Goal: Navigation & Orientation: Find specific page/section

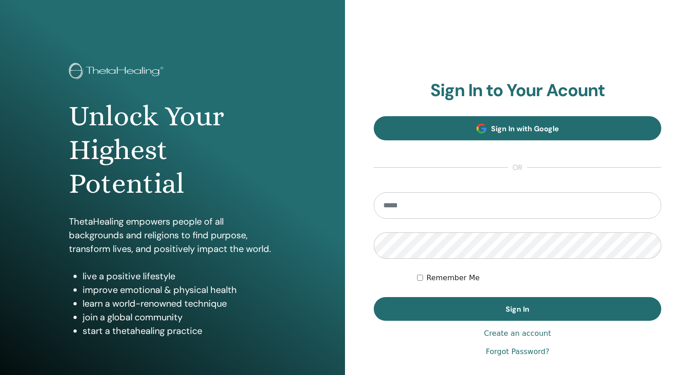
type input "**********"
click at [500, 131] on span "Sign In with Google" at bounding box center [525, 129] width 68 height 10
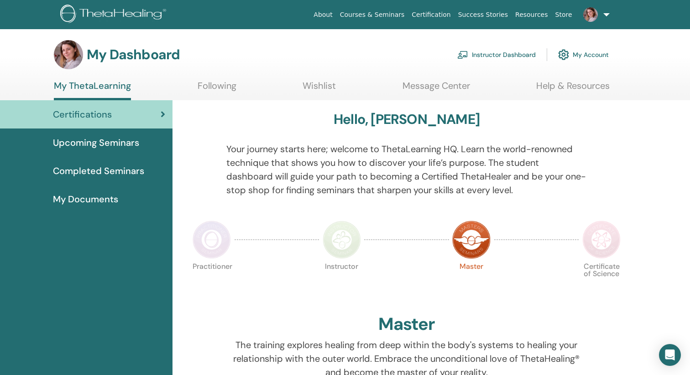
click at [381, 10] on link "Courses & Seminars" at bounding box center [372, 14] width 72 height 17
